Goal: Task Accomplishment & Management: Use online tool/utility

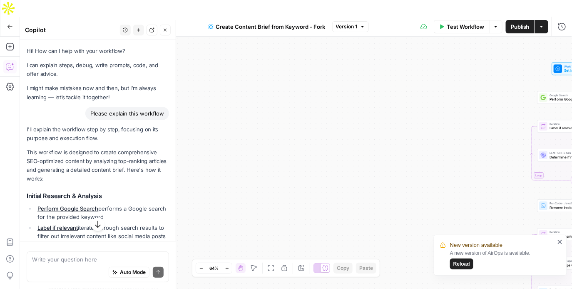
scroll to position [195, 0]
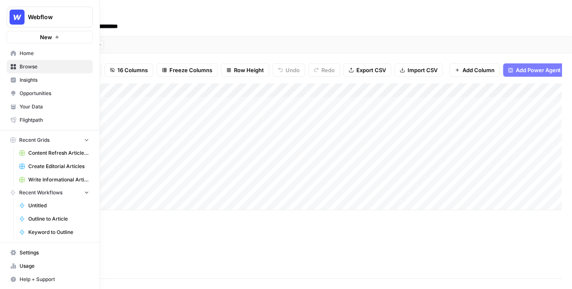
click at [32, 106] on span "Your Data" at bounding box center [55, 106] width 70 height 7
click at [37, 65] on span "Browse" at bounding box center [55, 66] width 70 height 7
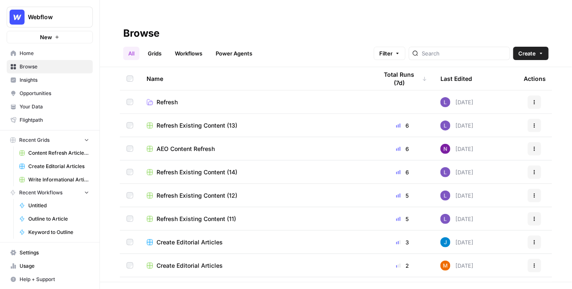
click at [229, 121] on span "Refresh Existing Content (13)" at bounding box center [197, 125] width 81 height 8
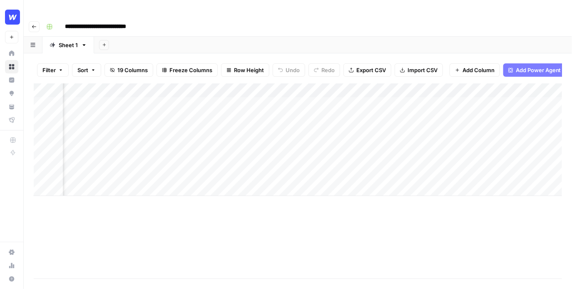
scroll to position [0, 260]
click at [343, 85] on div "Add Column" at bounding box center [298, 139] width 529 height 112
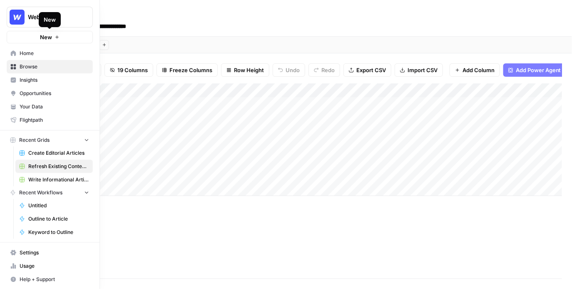
click at [50, 40] on span "New" at bounding box center [46, 37] width 12 height 8
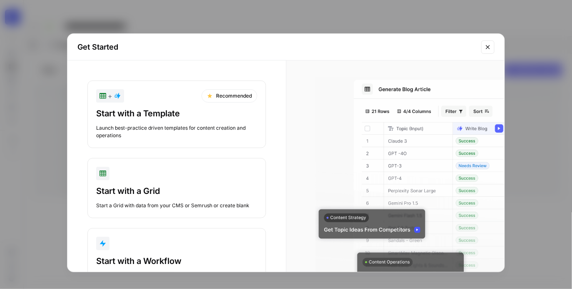
click at [170, 123] on div "Start with a Template Launch best-practice driven templates for content creatio…" at bounding box center [176, 123] width 161 height 32
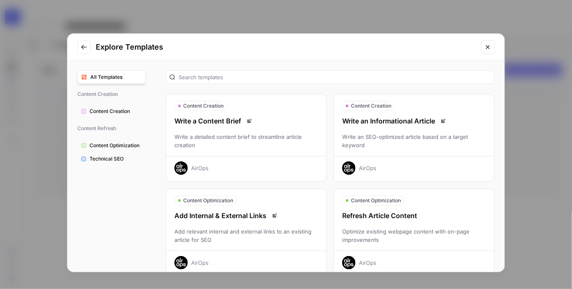
click at [422, 83] on div at bounding box center [330, 76] width 329 height 13
click at [419, 117] on div "Write an Informational Article" at bounding box center [414, 121] width 160 height 10
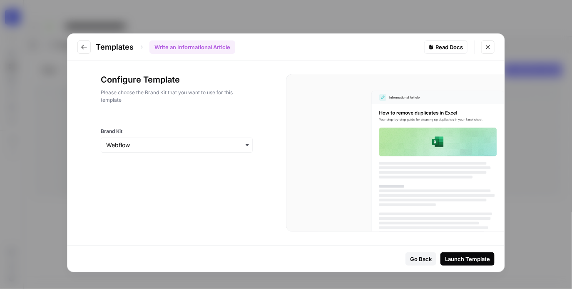
click at [461, 260] on div "Launch Template" at bounding box center [467, 258] width 45 height 8
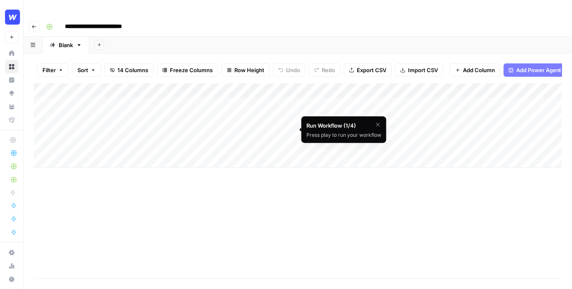
click at [377, 122] on icon "button" at bounding box center [378, 124] width 7 height 7
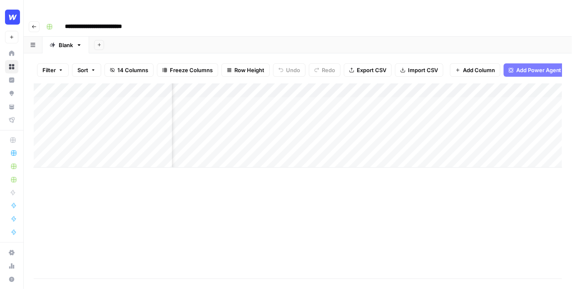
scroll to position [0, 127]
